Goal: Task Accomplishment & Management: Use online tool/utility

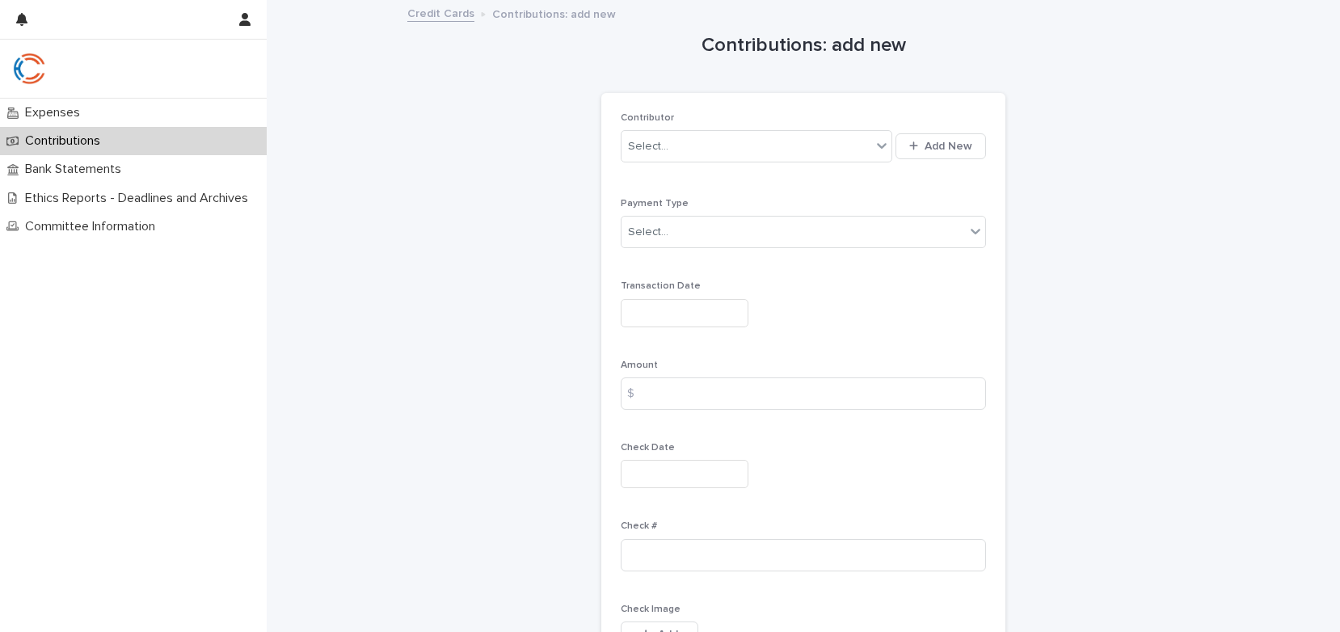
click at [53, 129] on div "Contributions" at bounding box center [133, 141] width 267 height 28
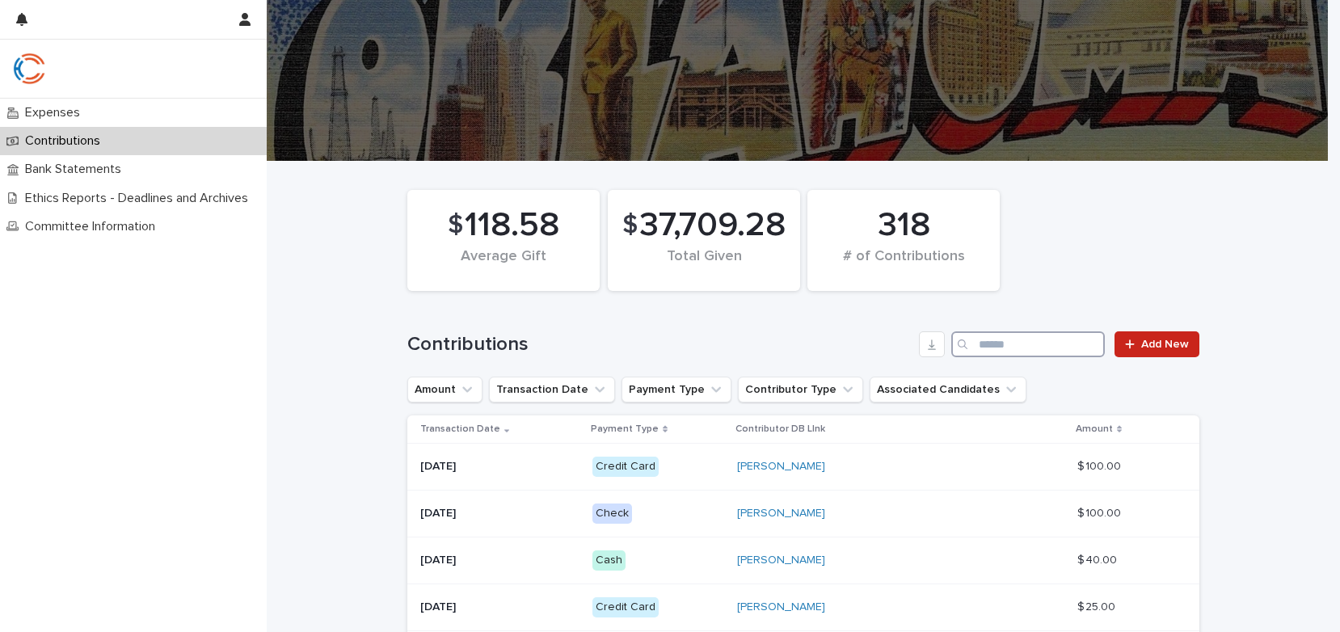
click at [994, 341] on input "Search" at bounding box center [1028, 344] width 154 height 26
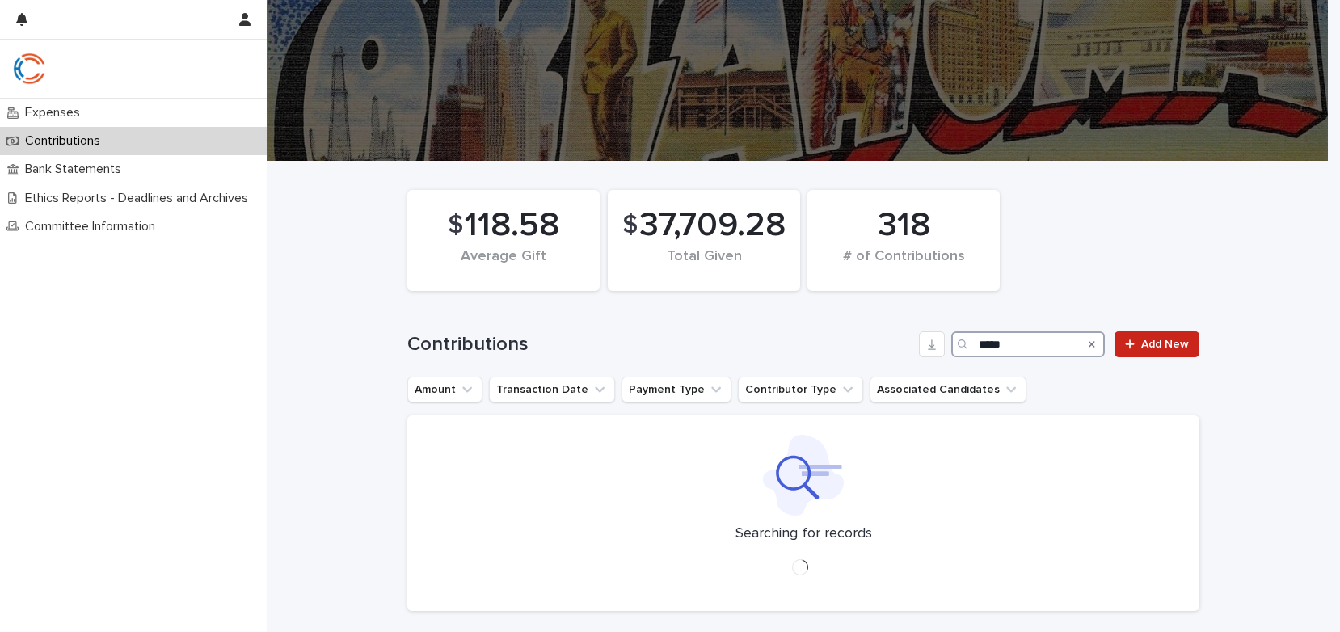
type input "*****"
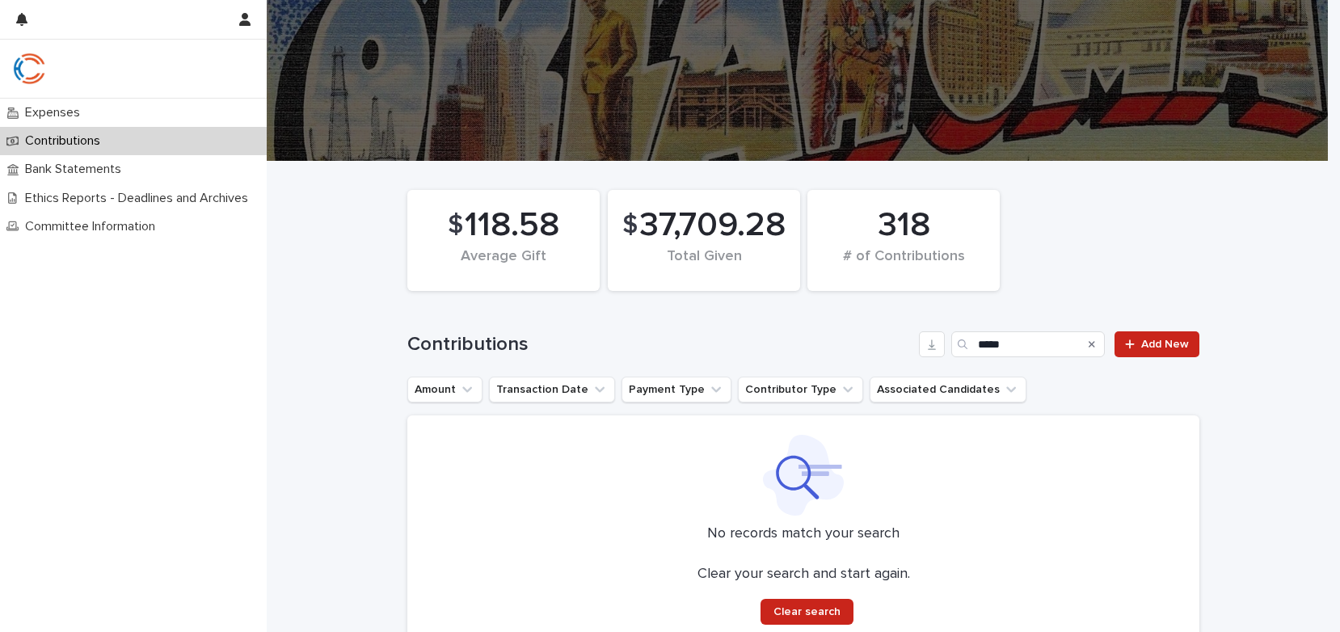
click at [1089, 348] on icon "Search" at bounding box center [1092, 345] width 6 height 10
